Goal: Check status

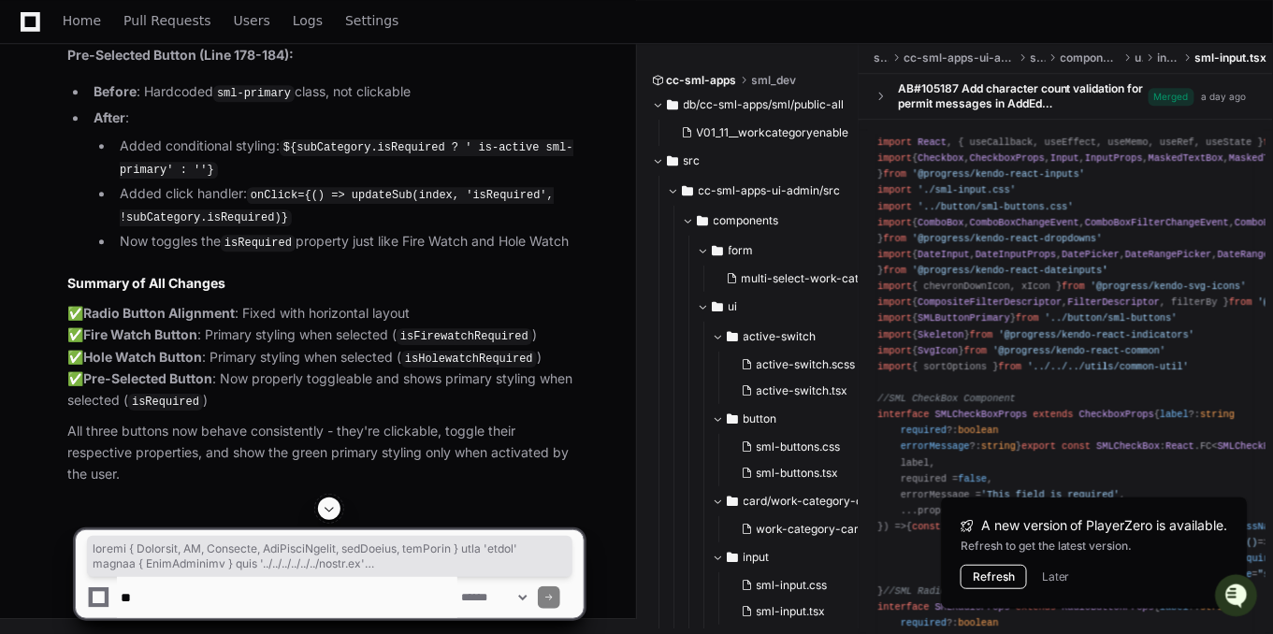
click at [998, 577] on button "Refresh" at bounding box center [993, 577] width 66 height 24
